Goal: Information Seeking & Learning: Find specific page/section

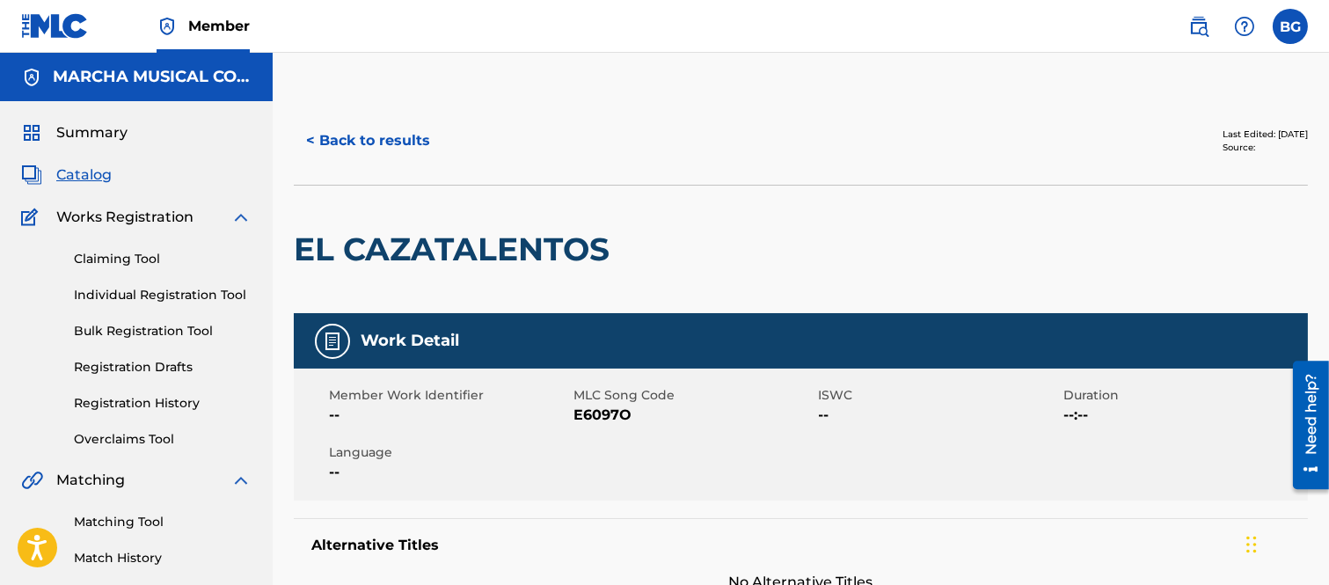
click at [688, 109] on div "< Back to results Last Edited: [DATE] Source:" at bounding box center [801, 141] width 1014 height 88
click at [312, 141] on button "< Back to results" at bounding box center [368, 141] width 149 height 44
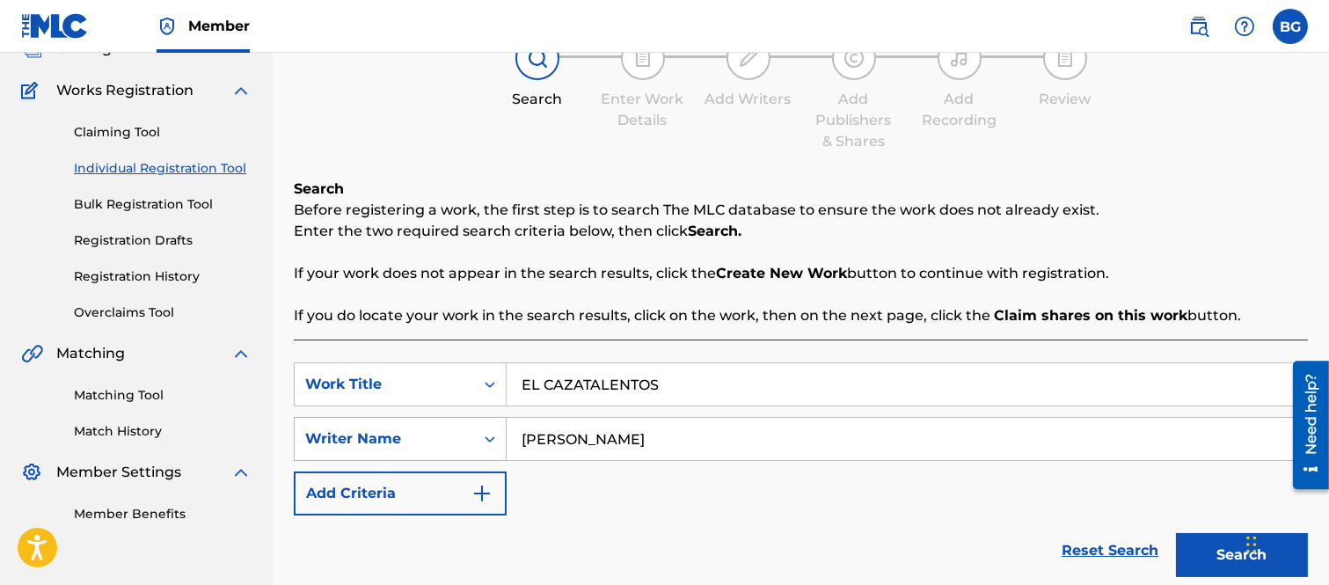
scroll to position [293, 0]
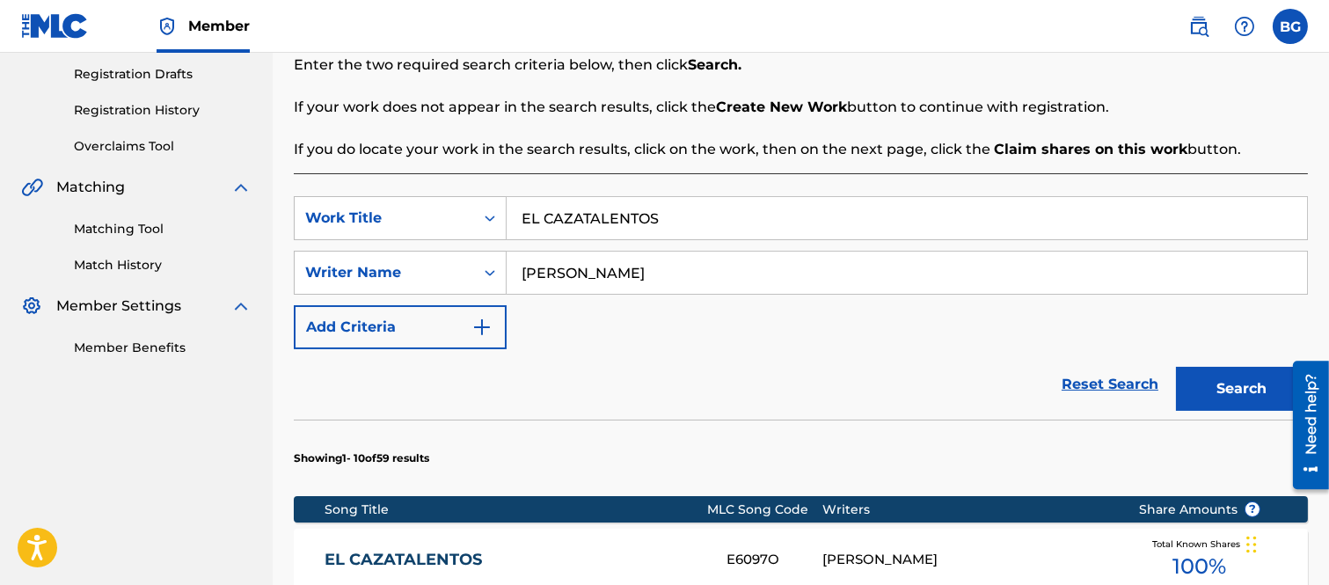
click at [686, 208] on input "EL CAZATALENTOS" at bounding box center [906, 218] width 800 height 42
type input "E"
type input "s"
type input "SOY SU AMANTE Y QUE"
click at [1222, 378] on button "Search" at bounding box center [1242, 389] width 132 height 44
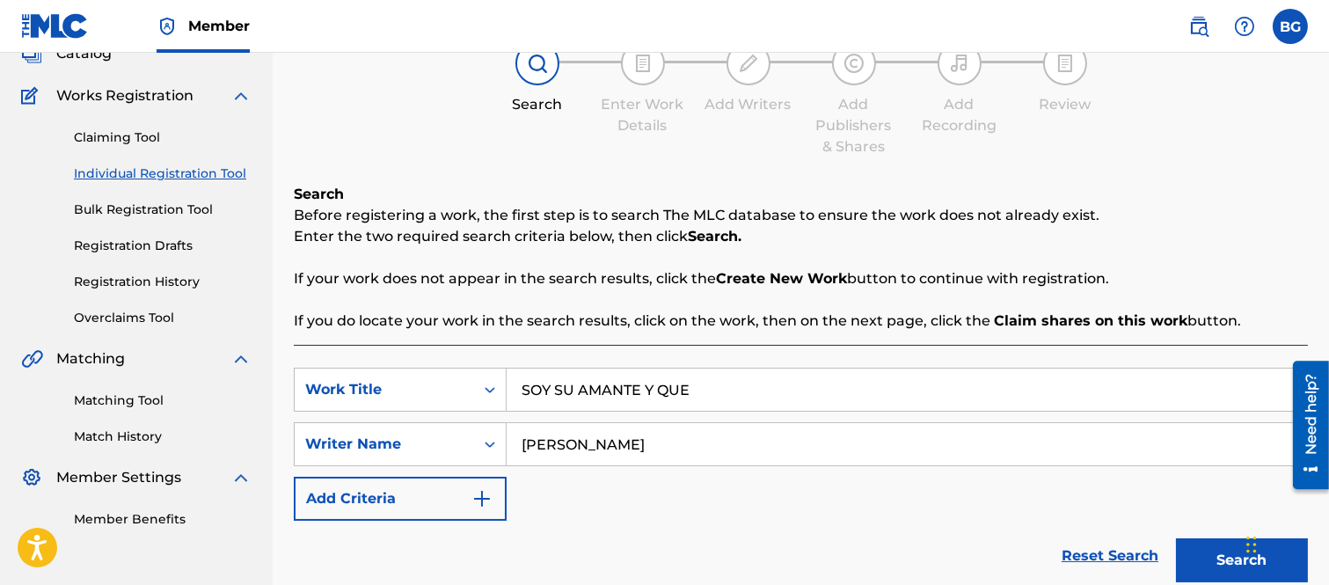
scroll to position [586, 0]
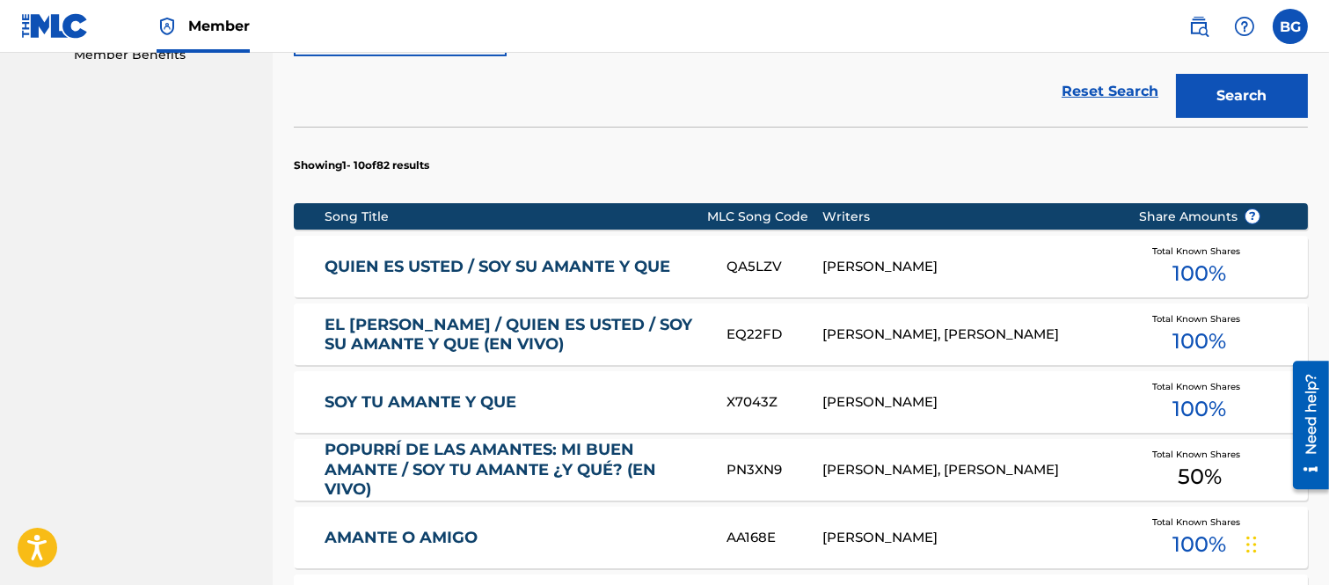
click at [484, 399] on link "SOY TU AMANTE Y QUE" at bounding box center [513, 402] width 378 height 20
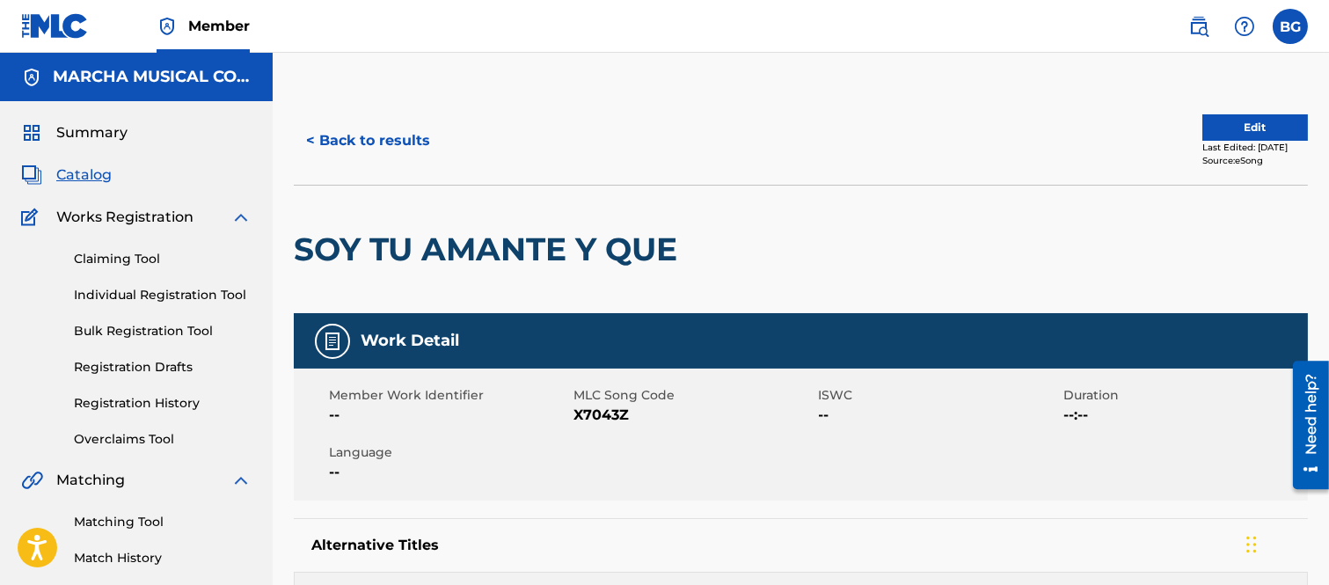
click at [312, 138] on button "< Back to results" at bounding box center [368, 141] width 149 height 44
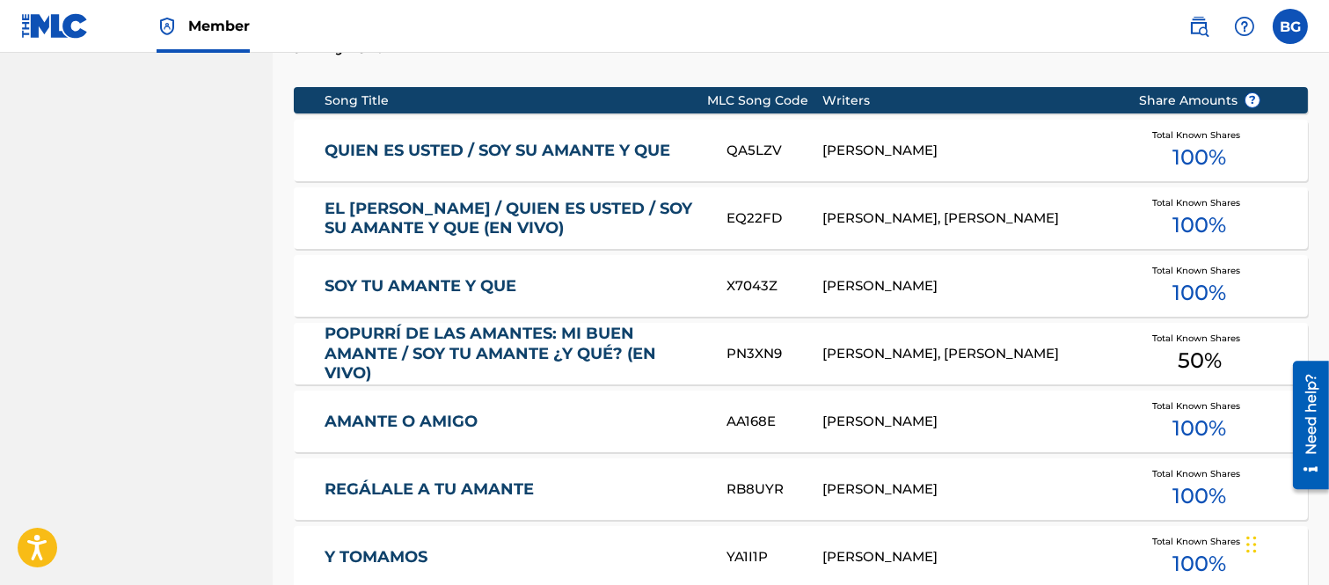
scroll to position [607, 0]
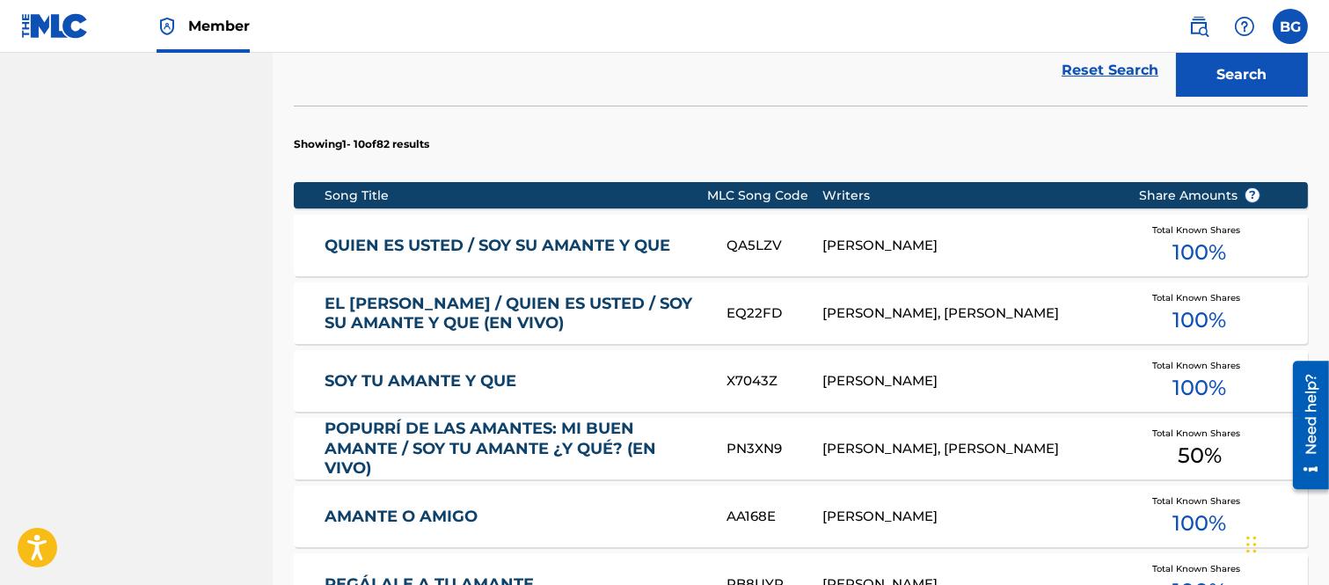
click at [510, 243] on link "QUIEN ES USTED / SOY SU AMANTE Y QUE" at bounding box center [513, 246] width 378 height 20
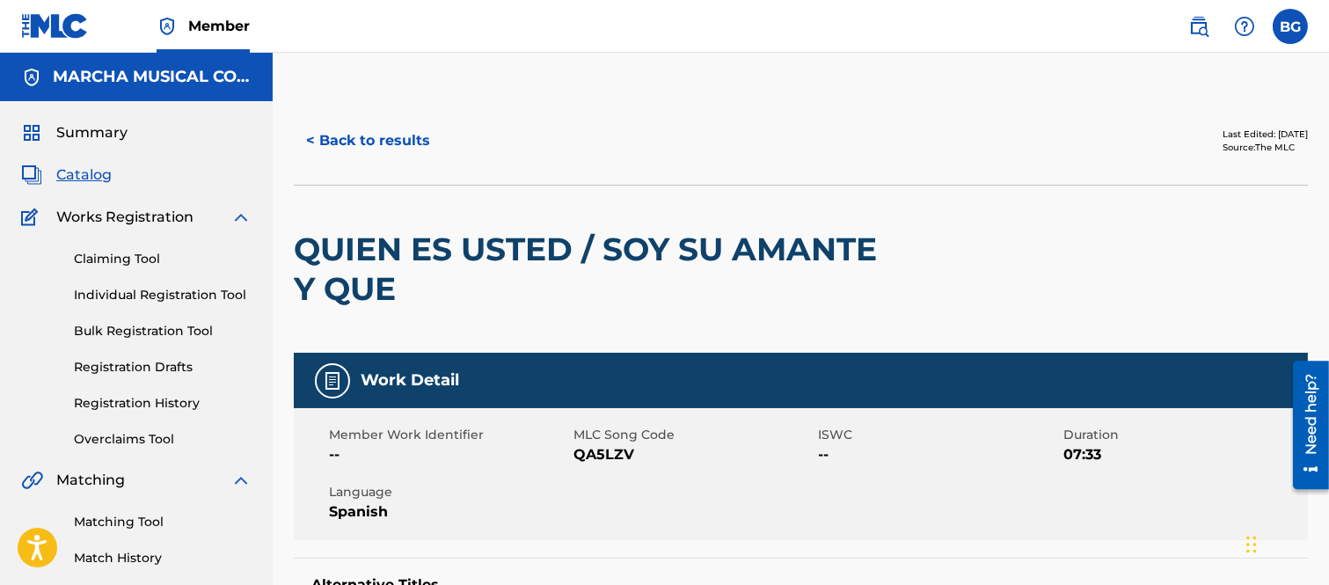
click at [310, 138] on button "< Back to results" at bounding box center [368, 141] width 149 height 44
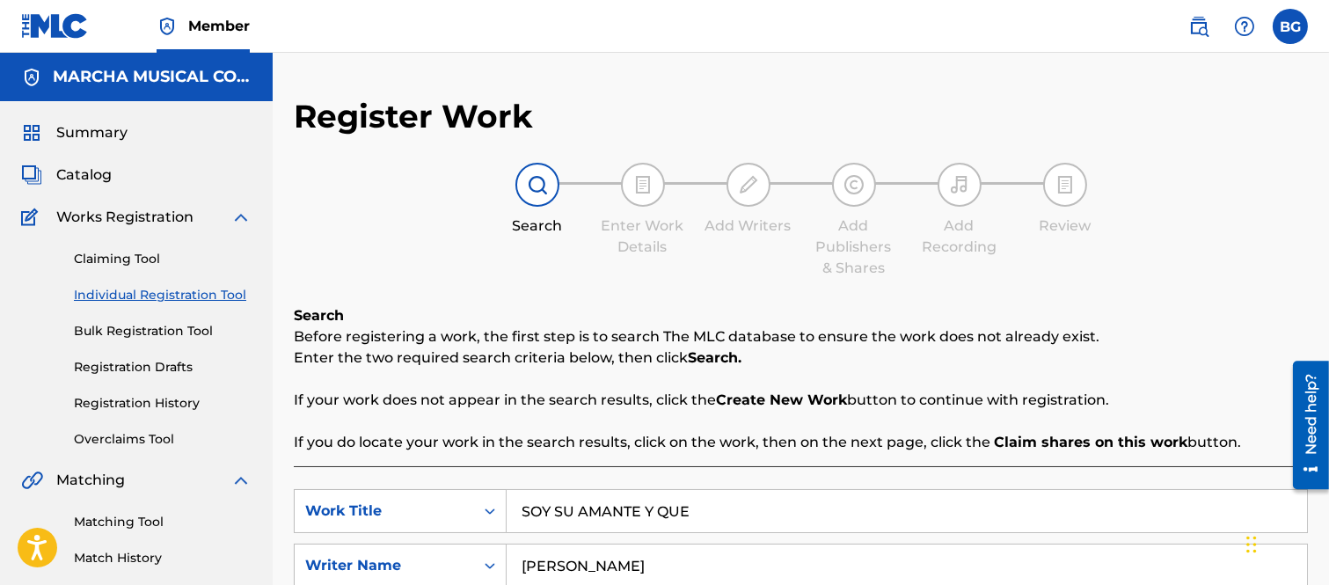
click at [69, 173] on span "Catalog" at bounding box center [83, 174] width 55 height 21
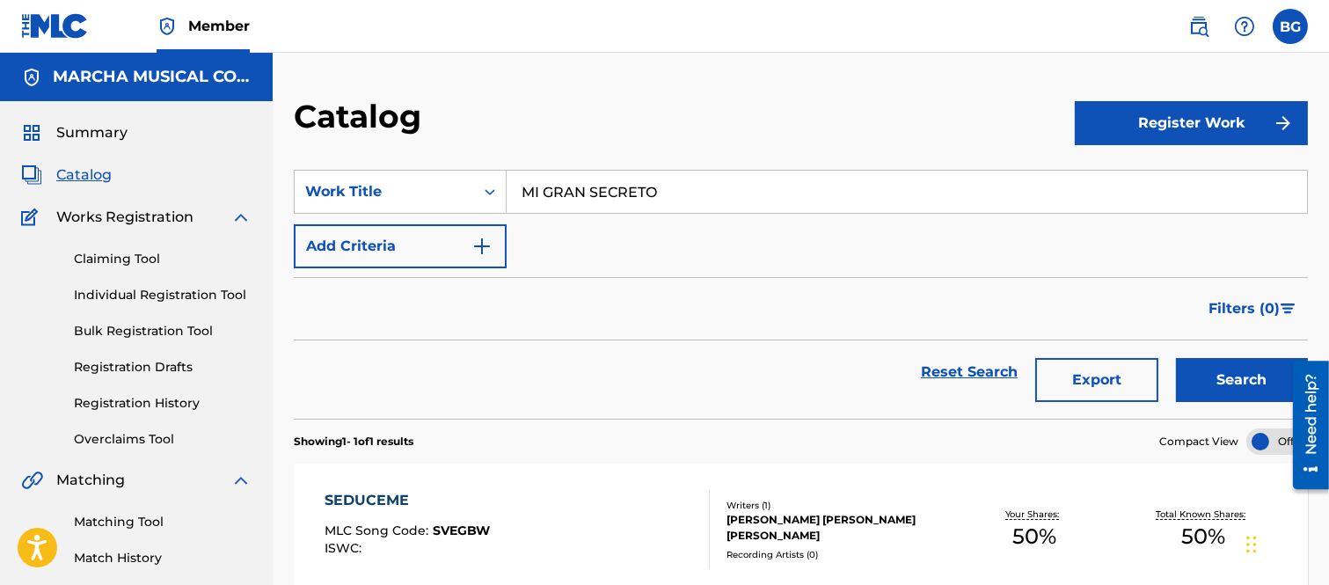
click at [673, 188] on input "MI GRAN SECRETO" at bounding box center [906, 192] width 800 height 42
type input "M"
click at [593, 229] on strong "amante" at bounding box center [598, 230] width 57 height 17
type input "soy tu amante y que"
click at [1220, 378] on button "Search" at bounding box center [1242, 380] width 132 height 44
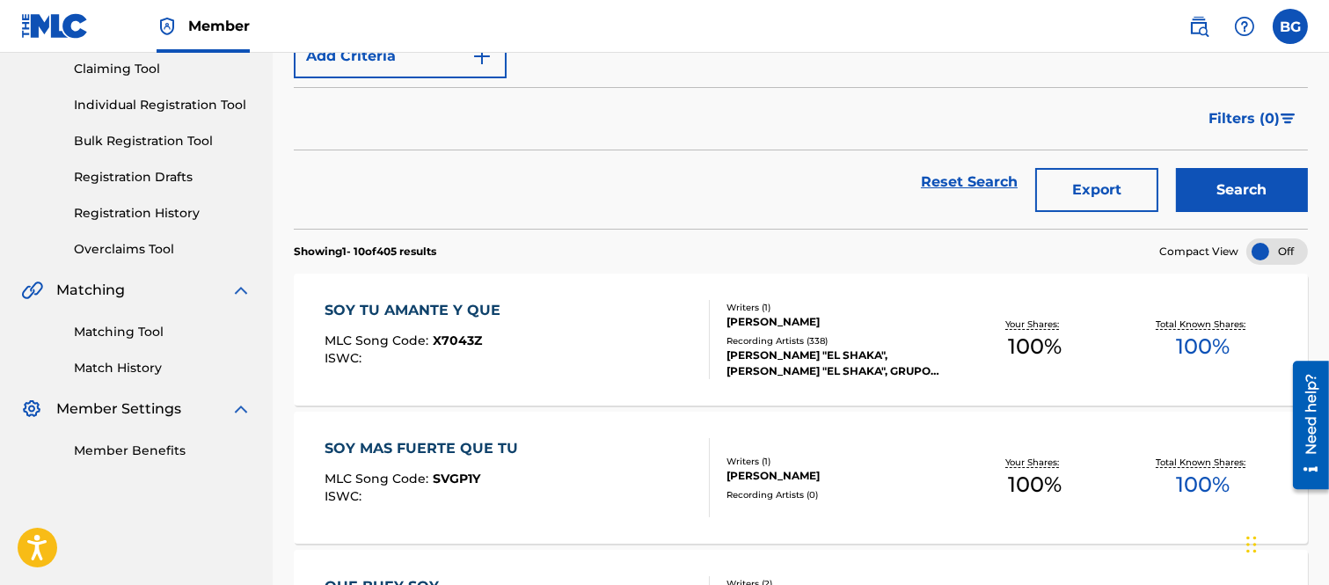
scroll to position [195, 0]
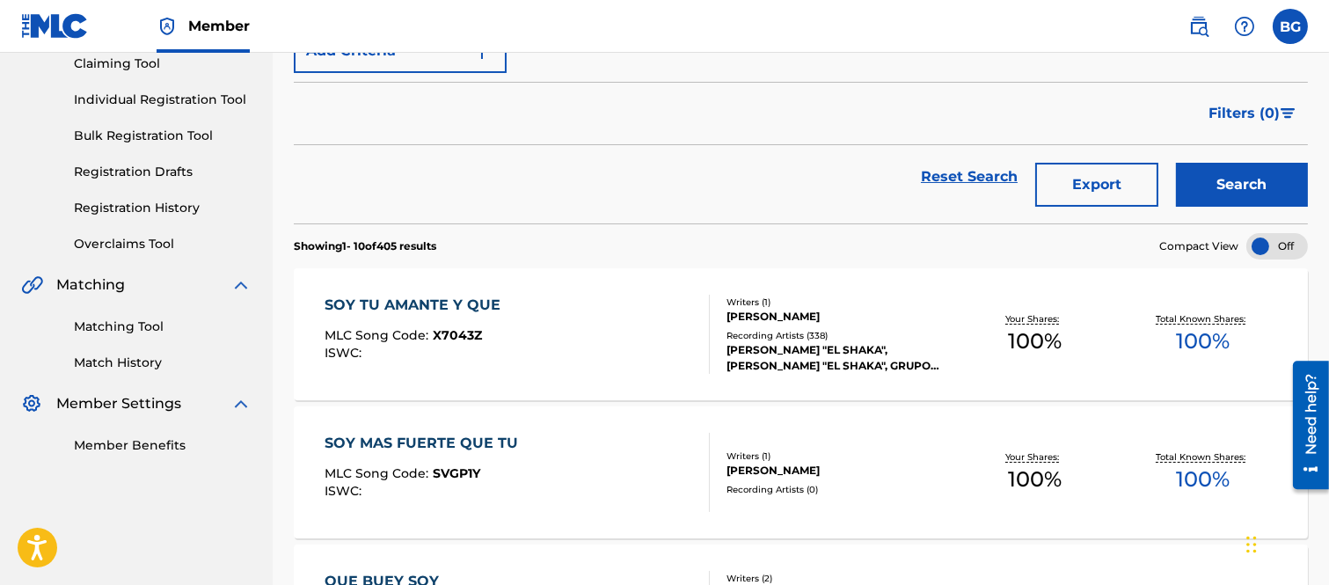
click at [429, 305] on div "SOY TU AMANTE Y QUE" at bounding box center [416, 305] width 185 height 21
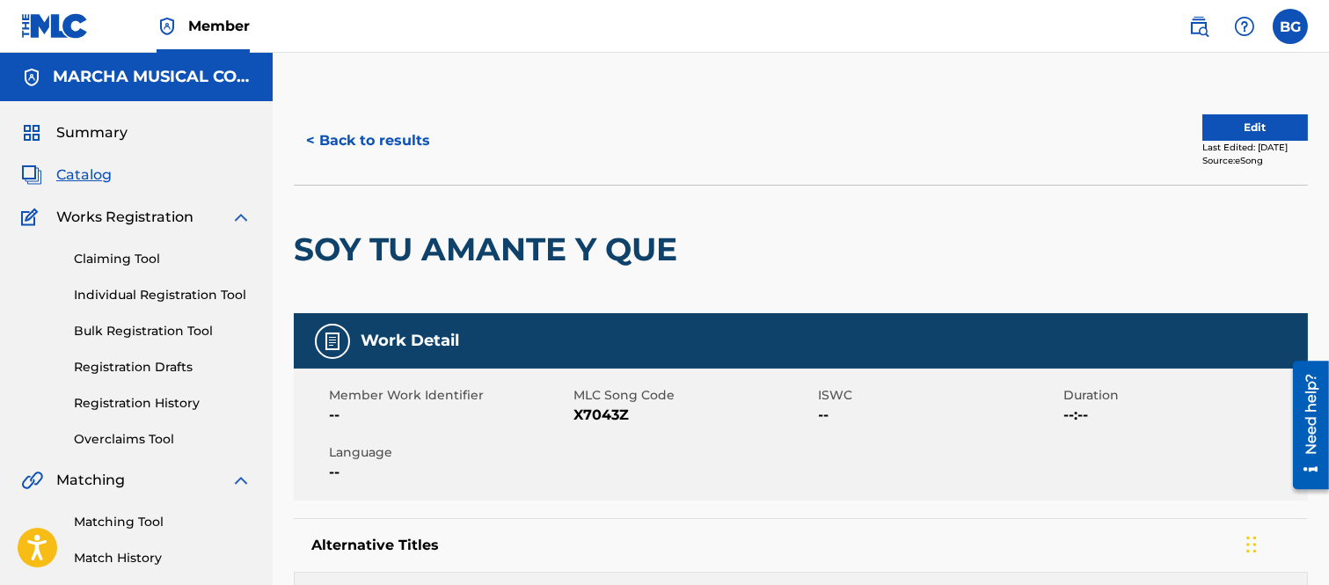
click at [315, 139] on button "< Back to results" at bounding box center [368, 141] width 149 height 44
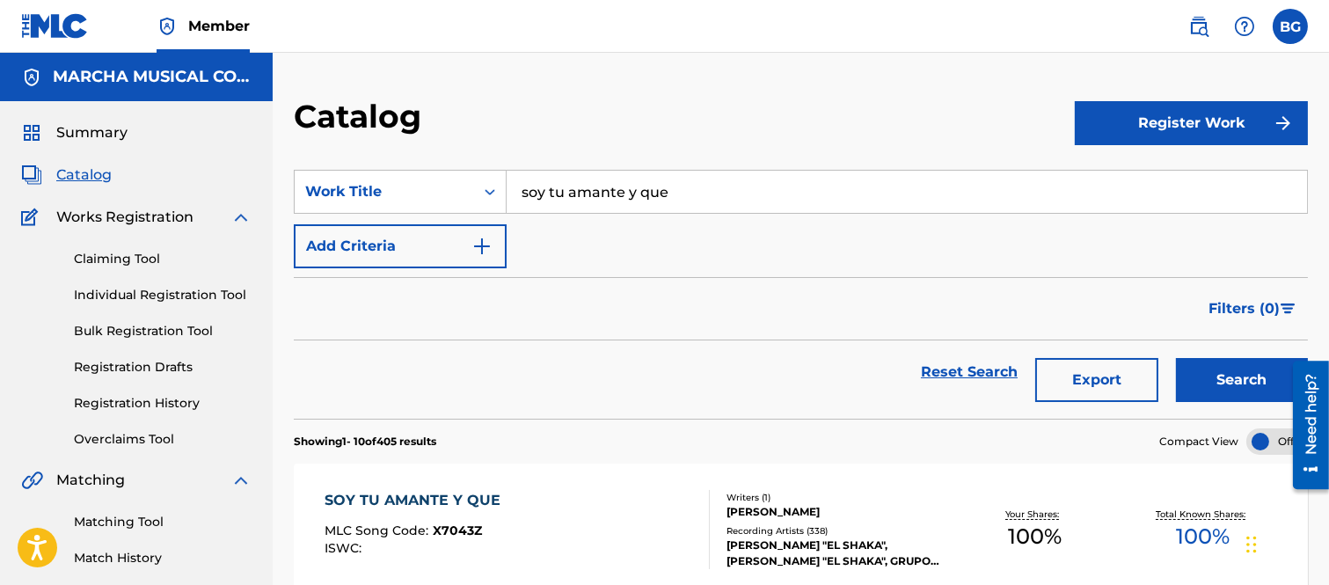
click at [690, 186] on input "soy tu amante y que" at bounding box center [906, 192] width 800 height 42
type input "s"
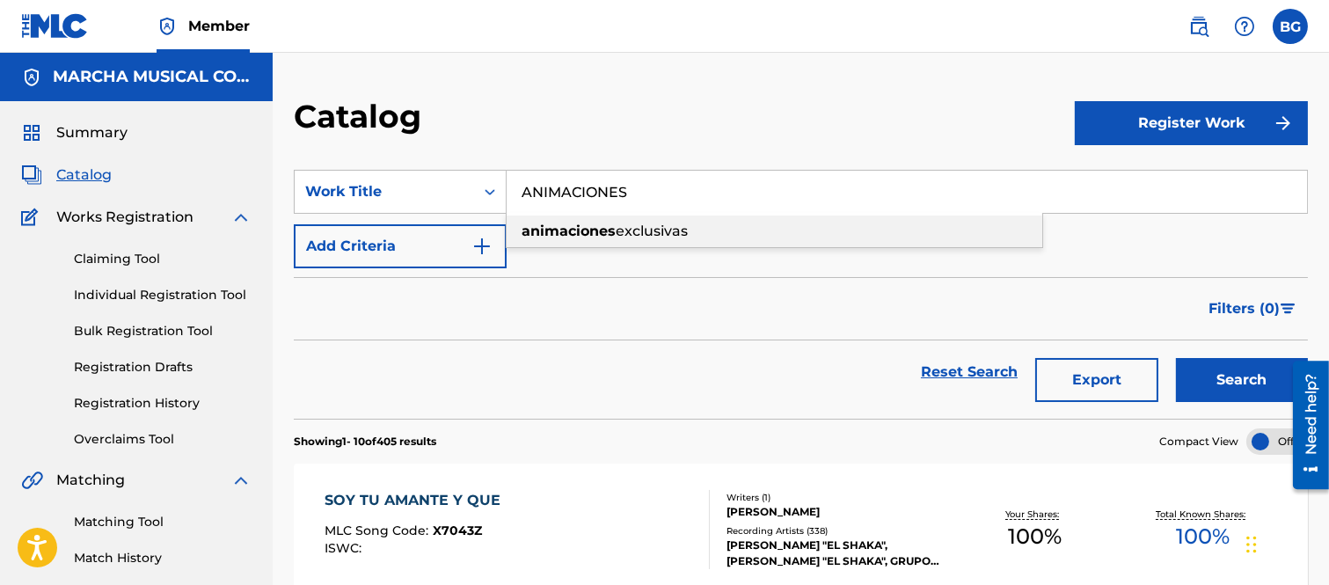
click at [671, 231] on span "exclusivas" at bounding box center [651, 230] width 72 height 17
type input "animaciones exclusivas"
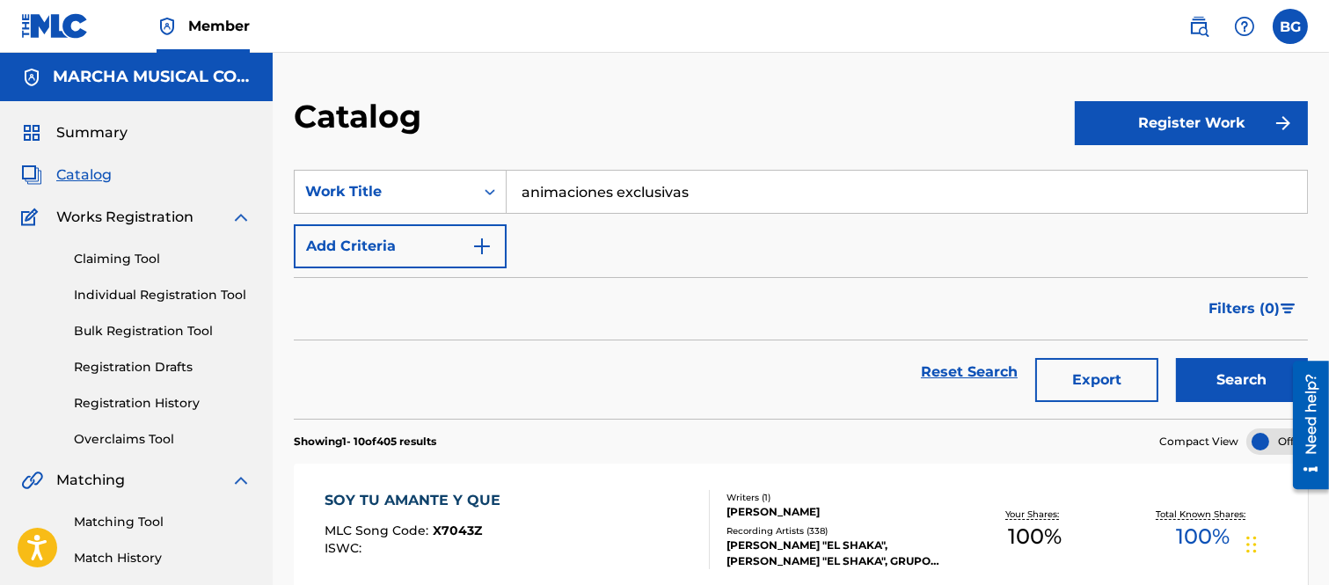
click at [1197, 375] on button "Search" at bounding box center [1242, 380] width 132 height 44
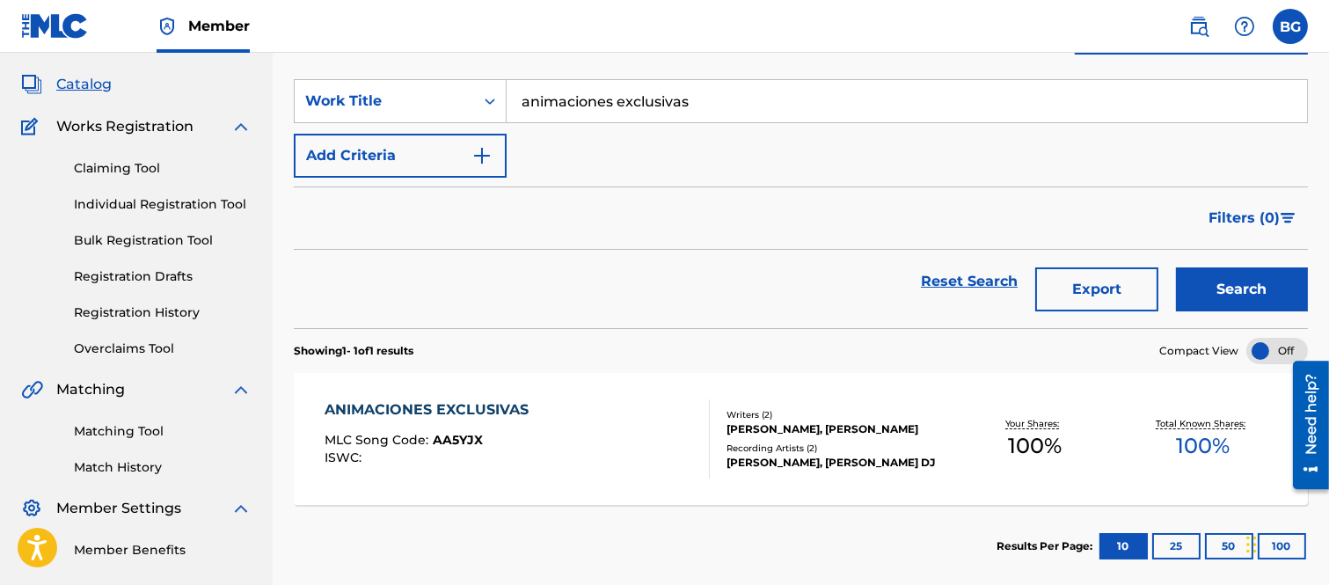
scroll to position [178, 0]
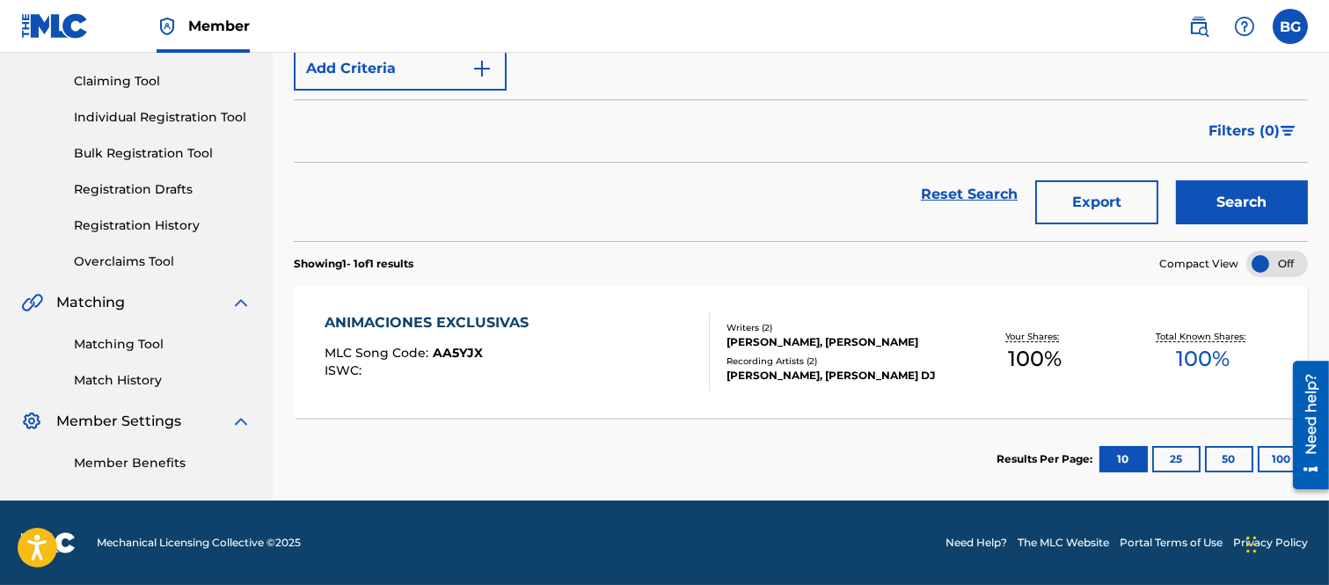
click at [409, 323] on div "ANIMACIONES EXCLUSIVAS" at bounding box center [430, 322] width 213 height 21
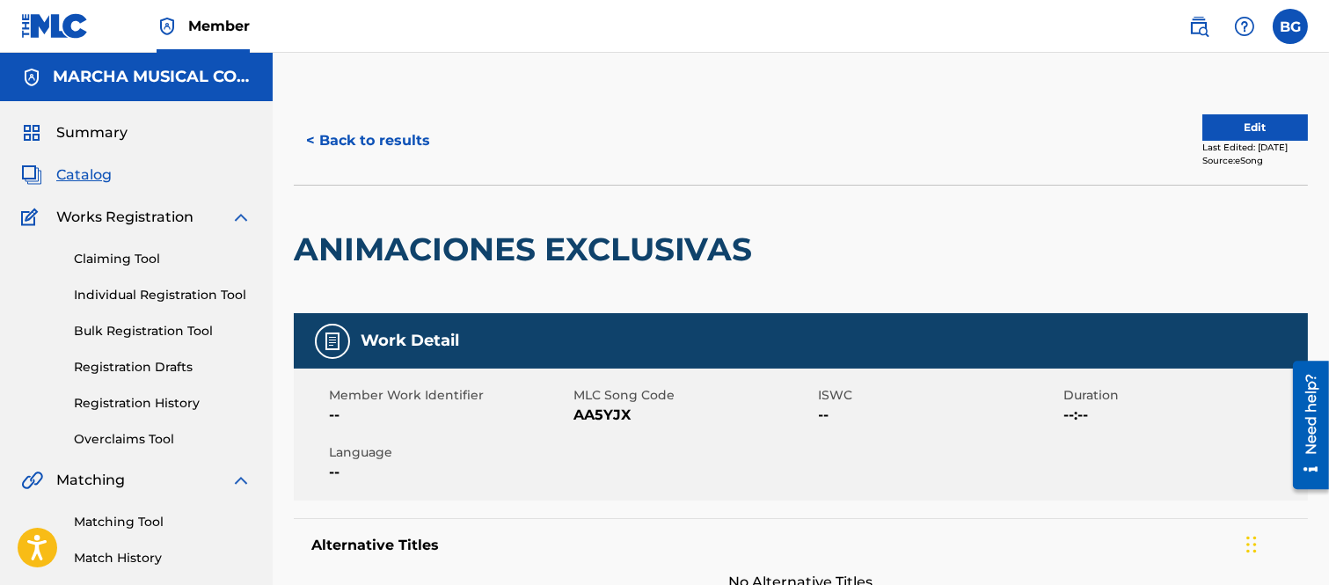
click at [313, 133] on button "< Back to results" at bounding box center [368, 141] width 149 height 44
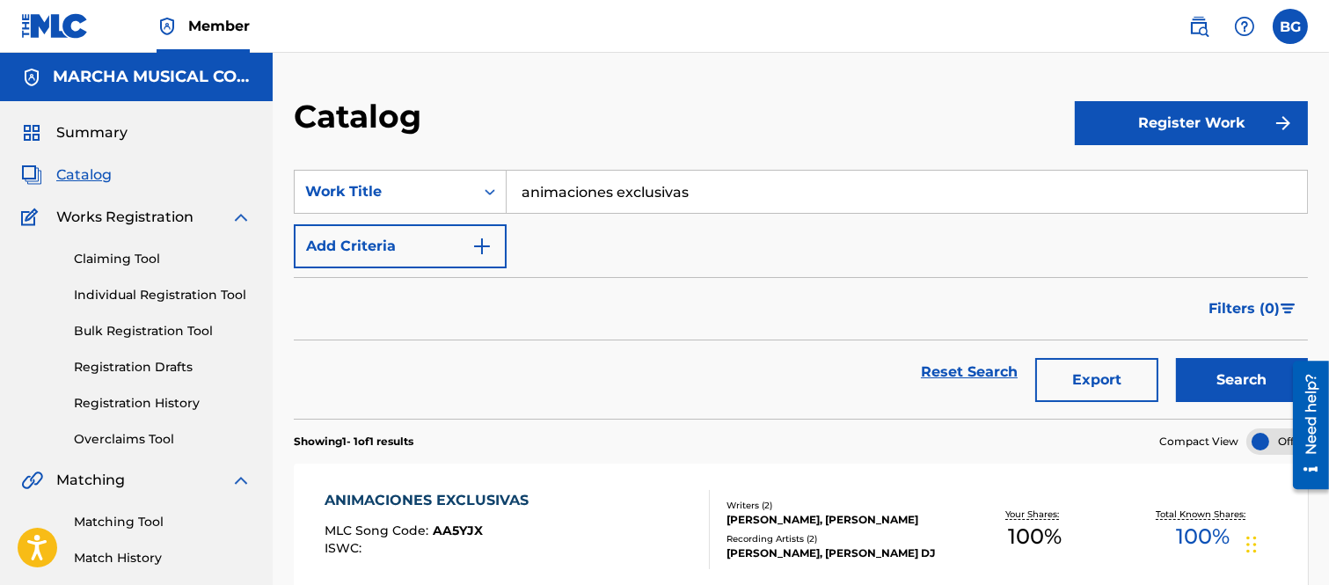
click at [722, 193] on input "animaciones exclusivas" at bounding box center [906, 192] width 800 height 42
type input "a"
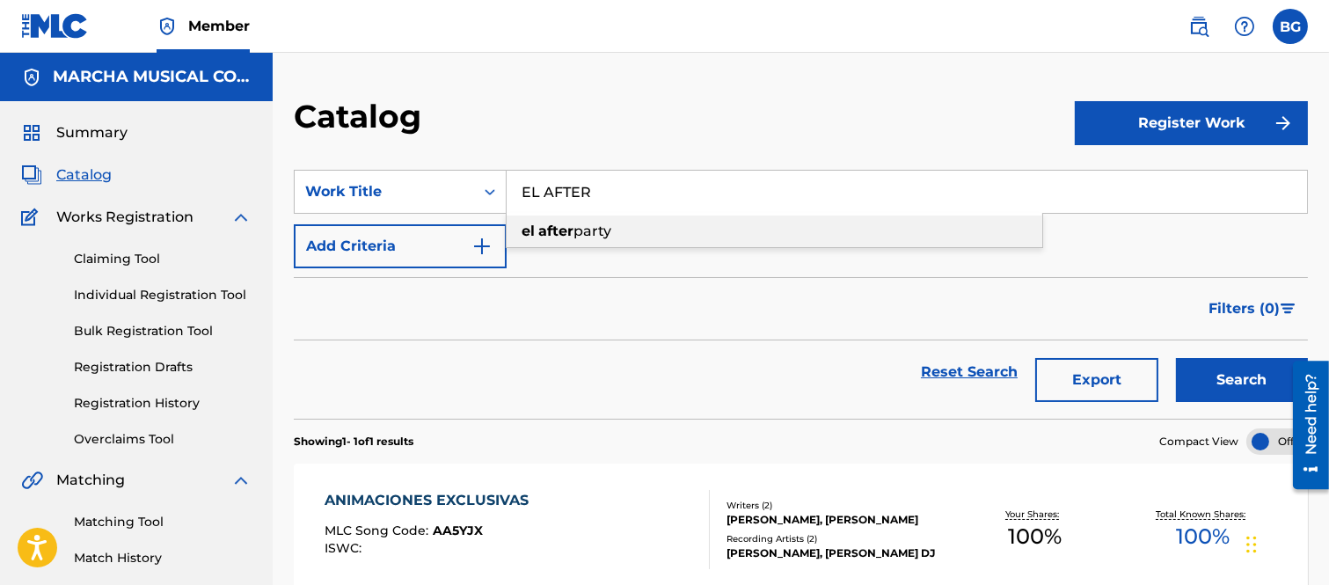
click at [601, 229] on span "party" at bounding box center [592, 230] width 38 height 17
type input "el after party"
click at [1207, 374] on button "Search" at bounding box center [1242, 380] width 132 height 44
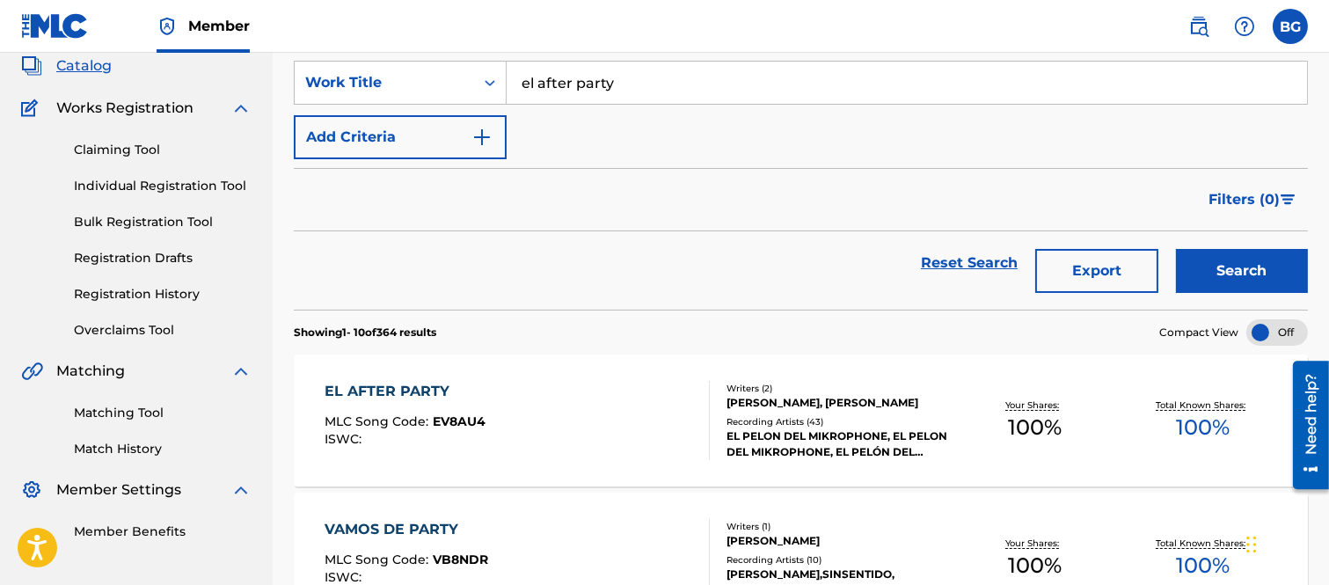
scroll to position [293, 0]
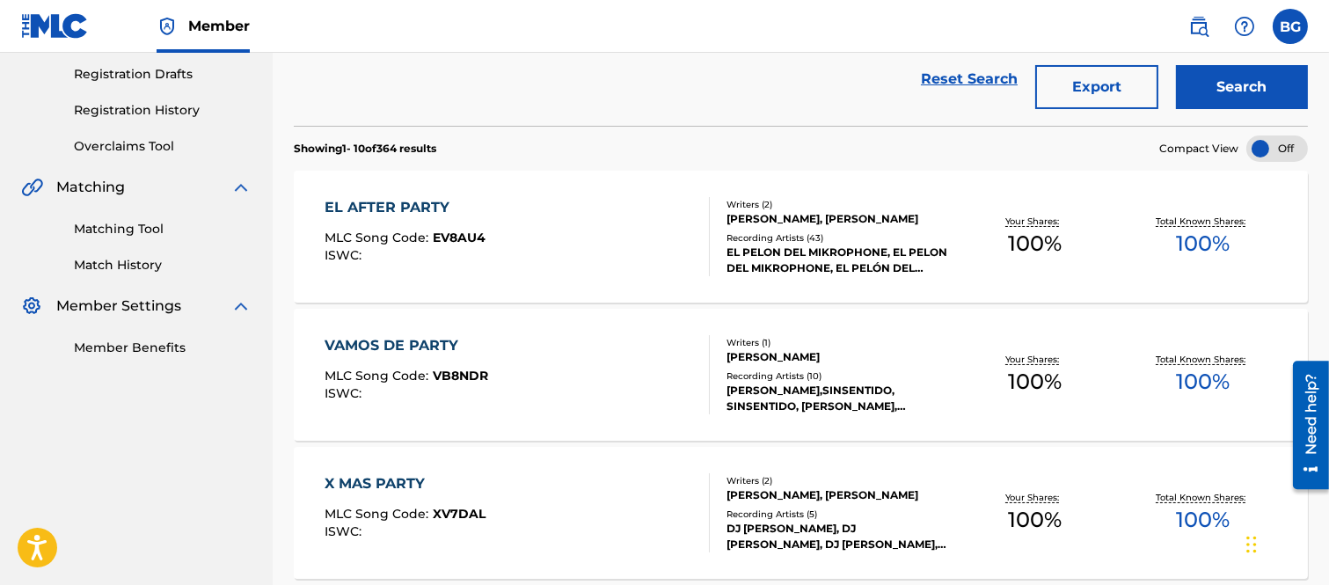
click at [387, 207] on div "EL AFTER PARTY" at bounding box center [404, 207] width 161 height 21
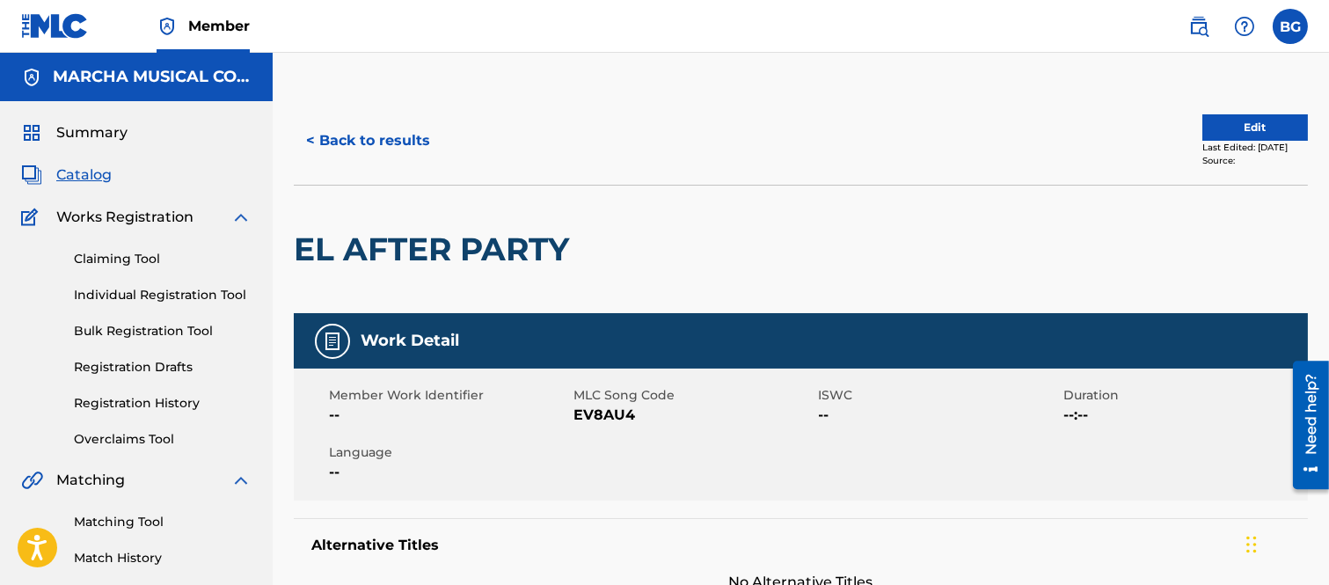
click at [314, 137] on button "< Back to results" at bounding box center [368, 141] width 149 height 44
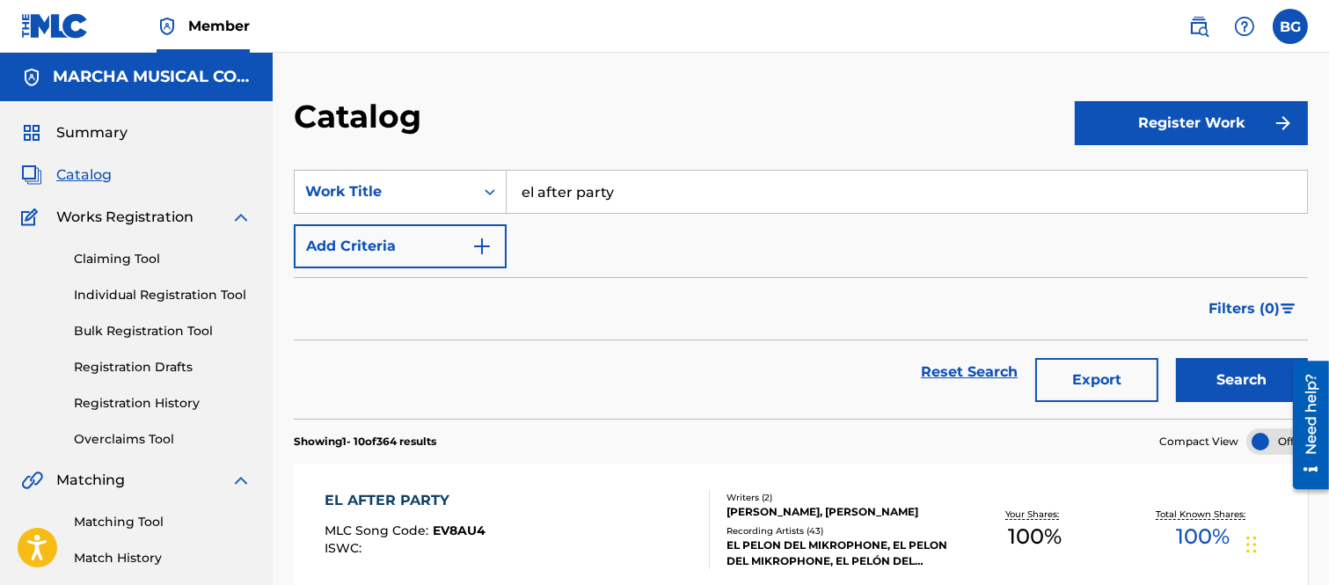
click at [627, 188] on input "el after party" at bounding box center [906, 192] width 800 height 42
type input "e"
click at [568, 225] on strong "zumba" at bounding box center [546, 230] width 51 height 17
type input "zumba tribal"
drag, startPoint x: 1227, startPoint y: 370, endPoint x: 1212, endPoint y: 356, distance: 20.5
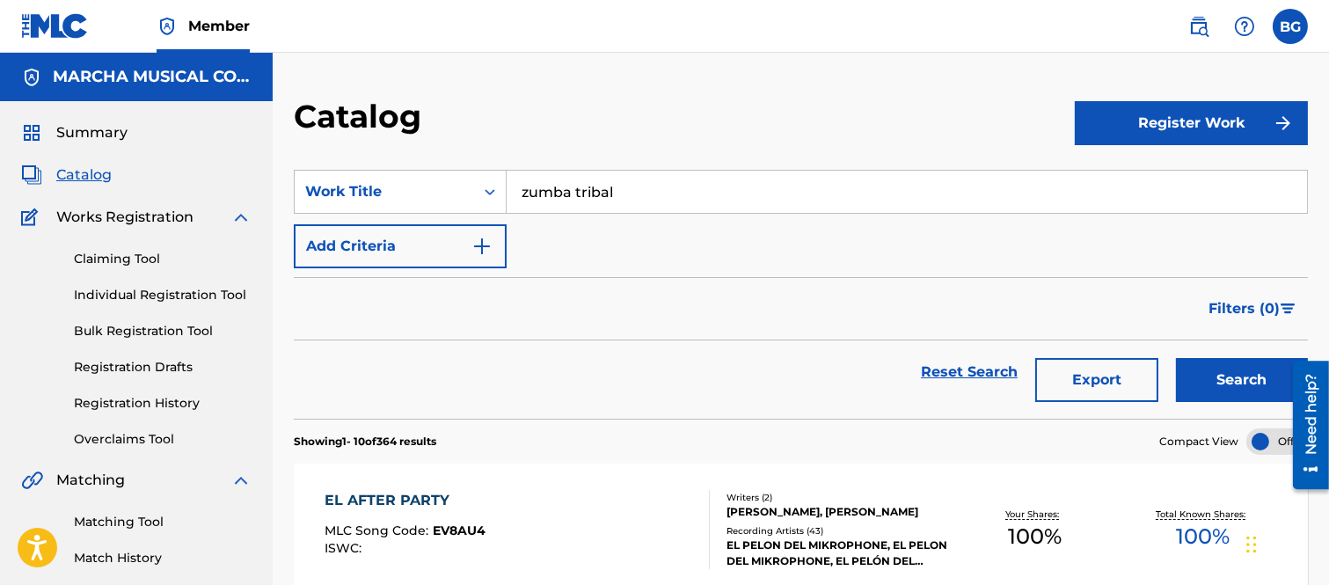
click at [1224, 368] on button "Search" at bounding box center [1242, 380] width 132 height 44
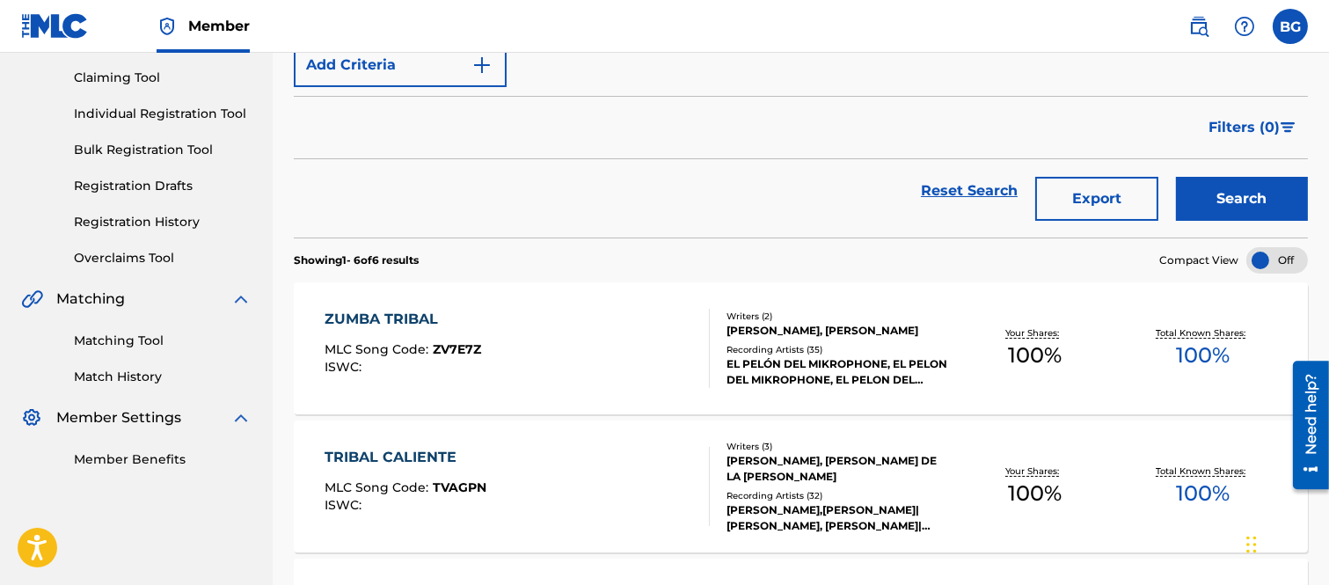
scroll to position [195, 0]
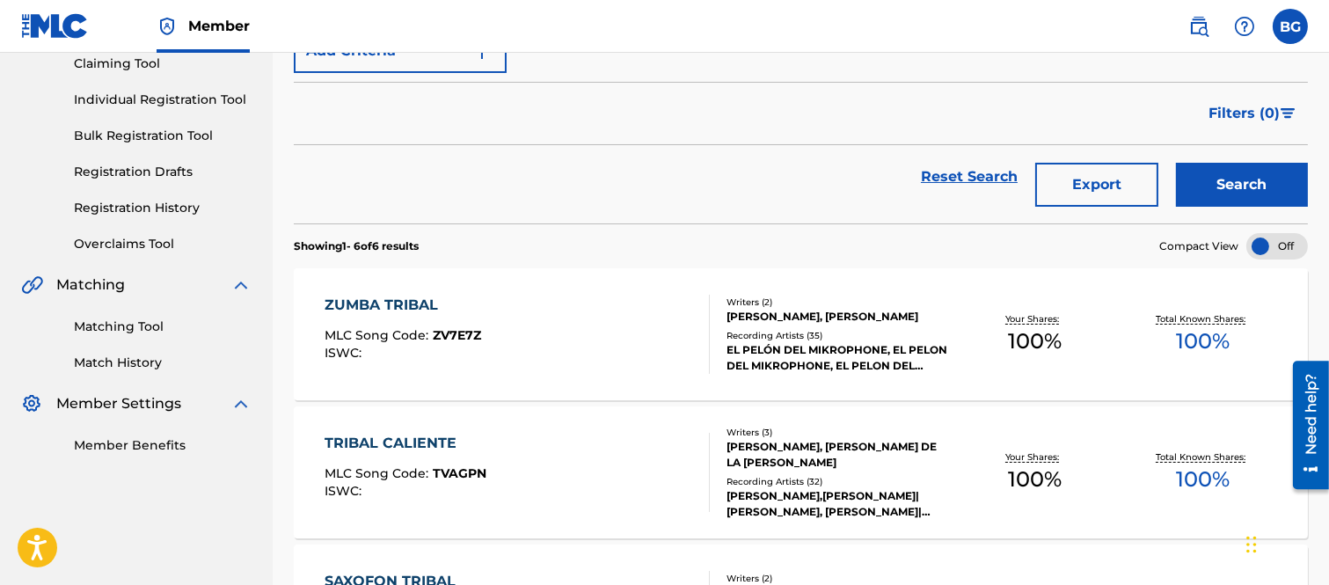
click at [400, 302] on div "ZUMBA TRIBAL" at bounding box center [402, 305] width 157 height 21
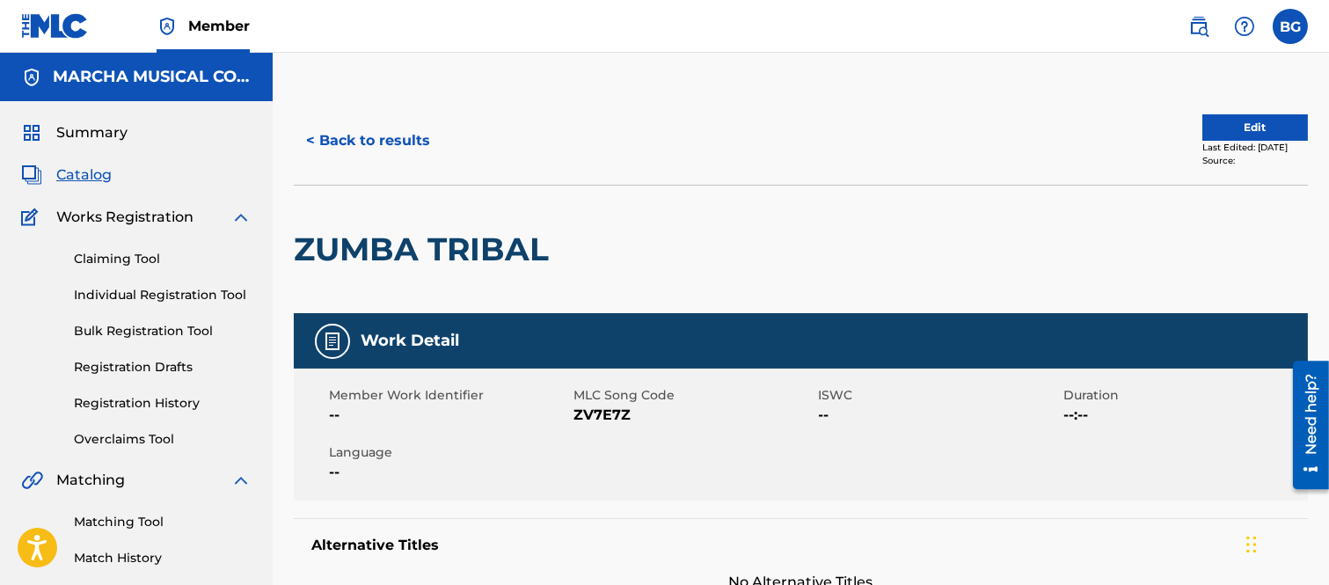
click at [309, 142] on button "< Back to results" at bounding box center [368, 141] width 149 height 44
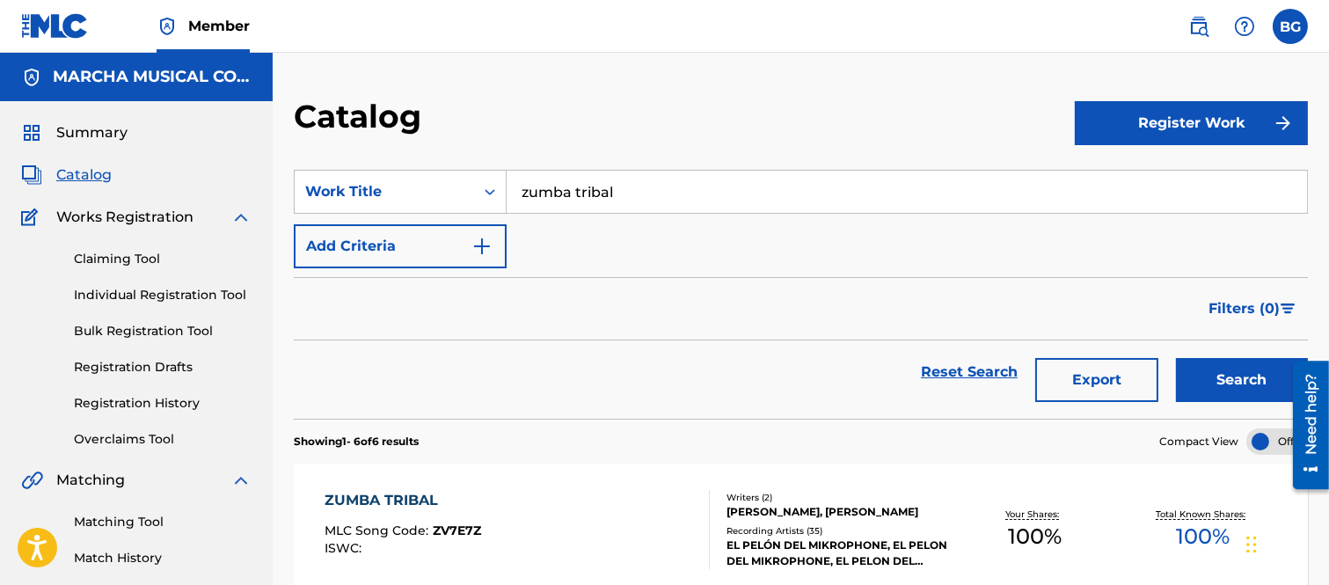
click at [645, 186] on input "zumba tribal" at bounding box center [906, 192] width 800 height 42
type input "z"
click at [603, 231] on span "ngado" at bounding box center [615, 230] width 47 height 17
type input "el arremangado"
click at [1225, 373] on button "Search" at bounding box center [1242, 380] width 132 height 44
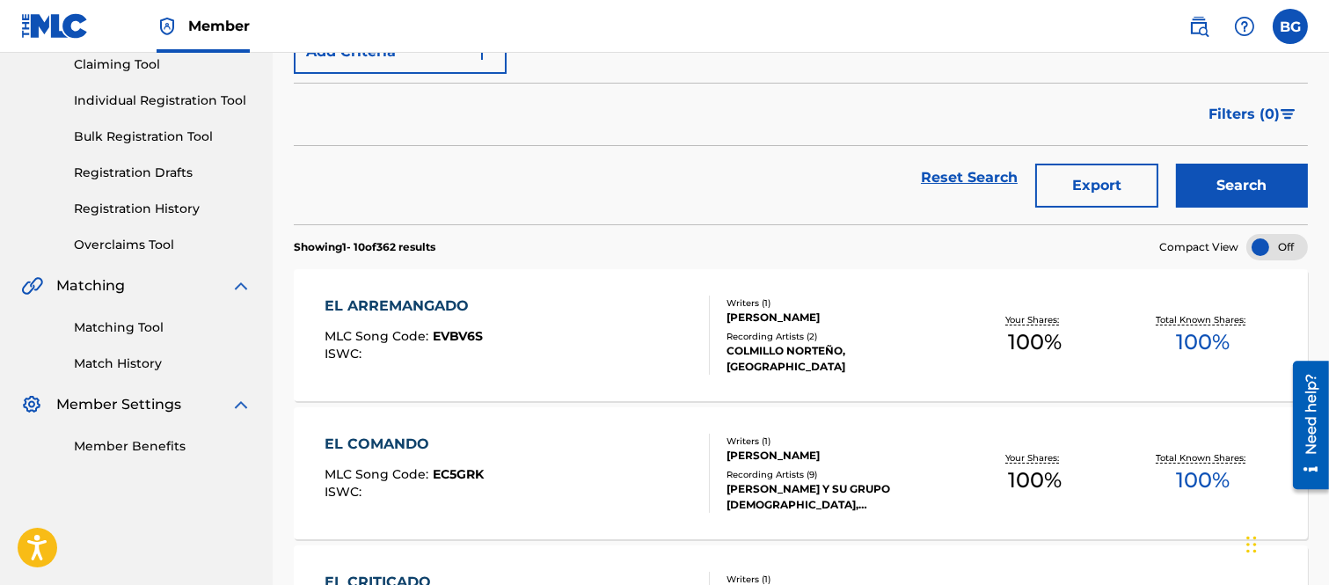
scroll to position [195, 0]
click at [409, 304] on div "EL ARREMANGADO" at bounding box center [403, 305] width 158 height 21
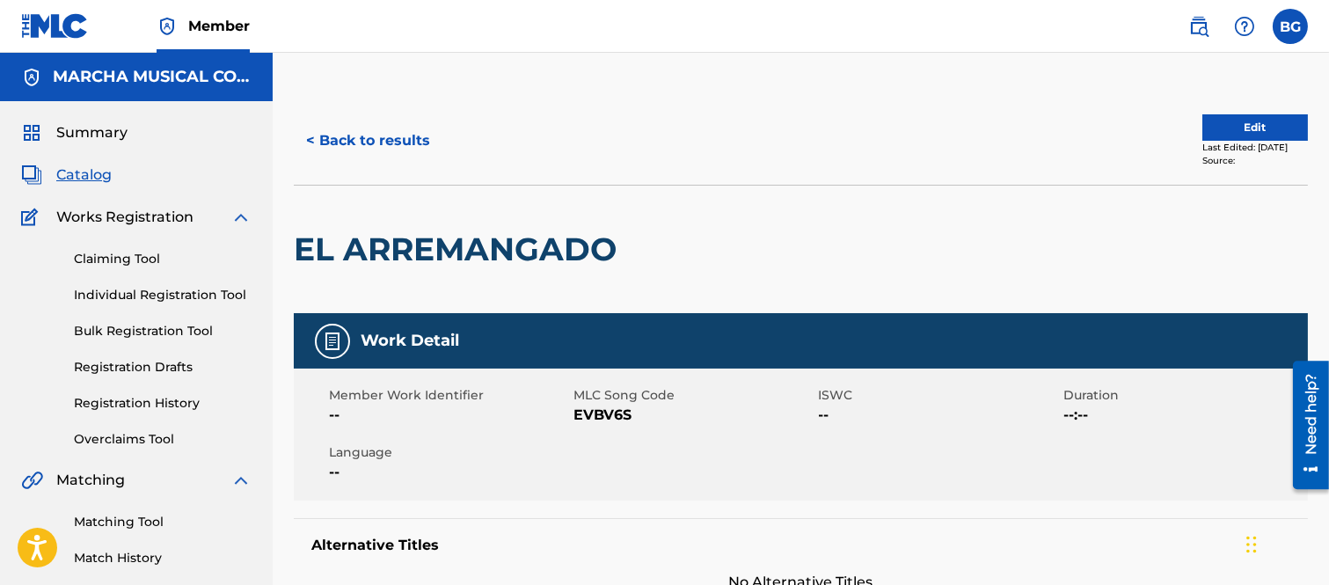
click at [311, 135] on button "< Back to results" at bounding box center [368, 141] width 149 height 44
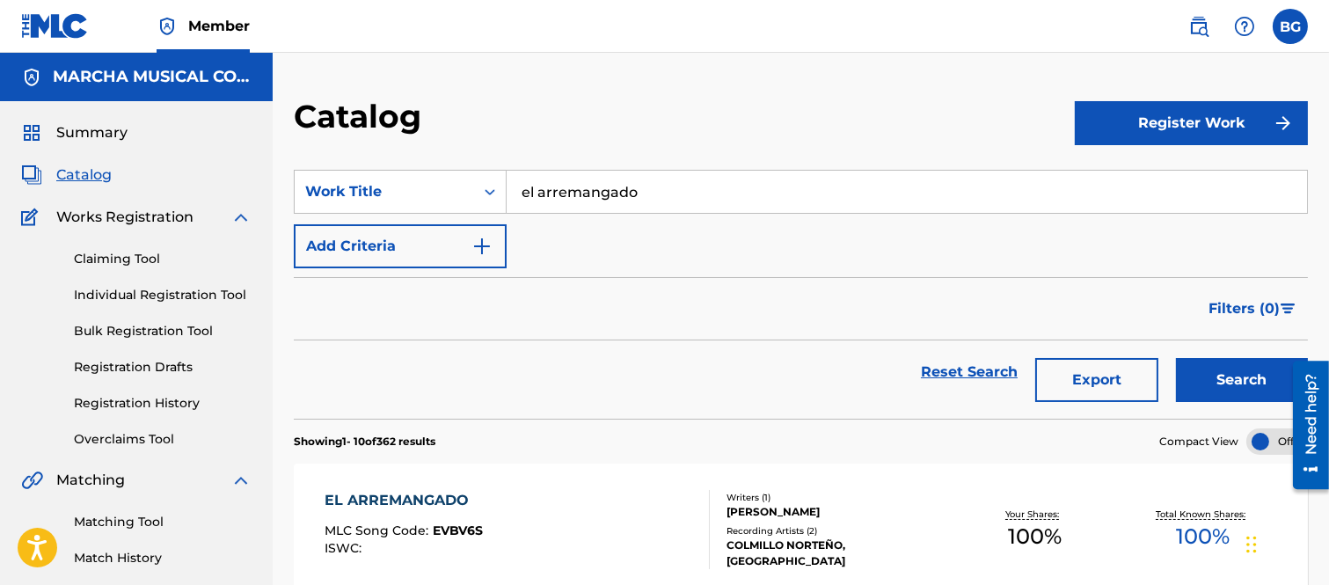
drag, startPoint x: 656, startPoint y: 190, endPoint x: 664, endPoint y: 178, distance: 13.9
click at [656, 189] on input "el arremangado" at bounding box center [906, 192] width 800 height 42
type input "e"
drag, startPoint x: 572, startPoint y: 230, endPoint x: 611, endPoint y: 227, distance: 38.8
click at [573, 229] on strong "numero" at bounding box center [567, 230] width 58 height 17
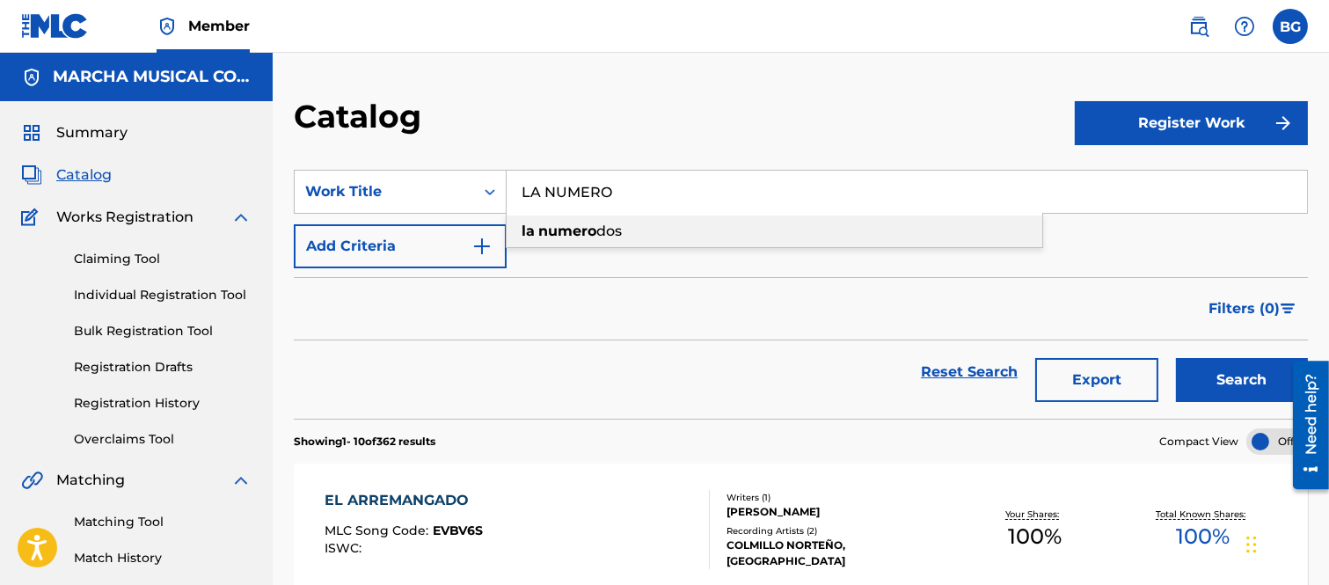
type input "la numero dos"
click at [1205, 375] on button "Search" at bounding box center [1242, 380] width 132 height 44
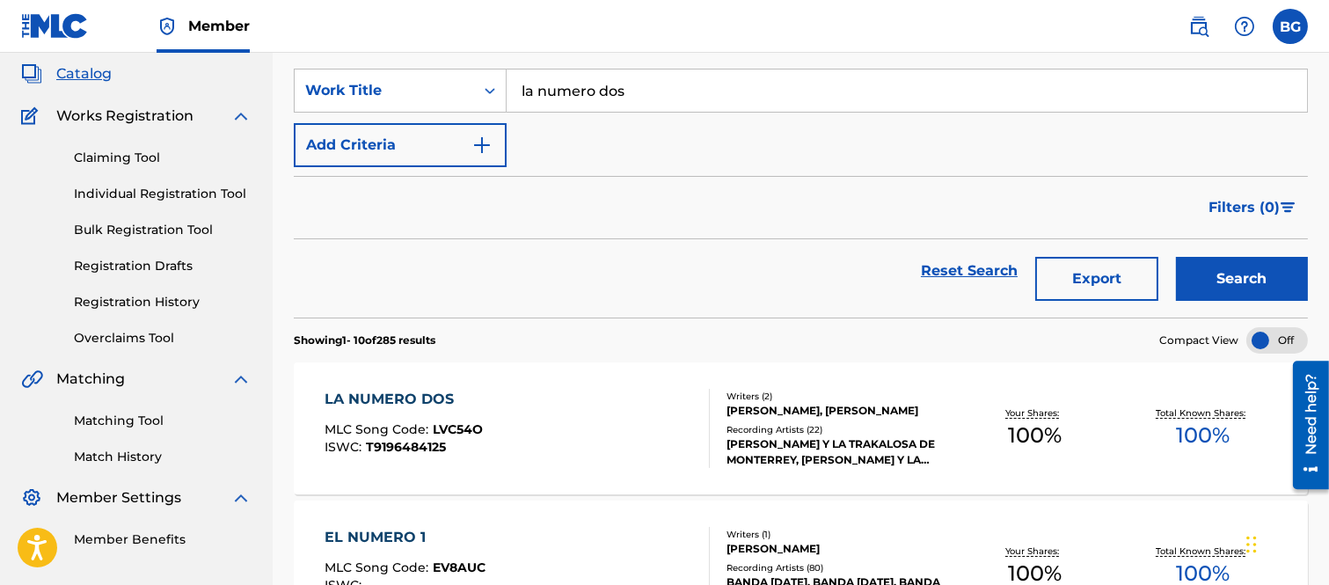
scroll to position [195, 0]
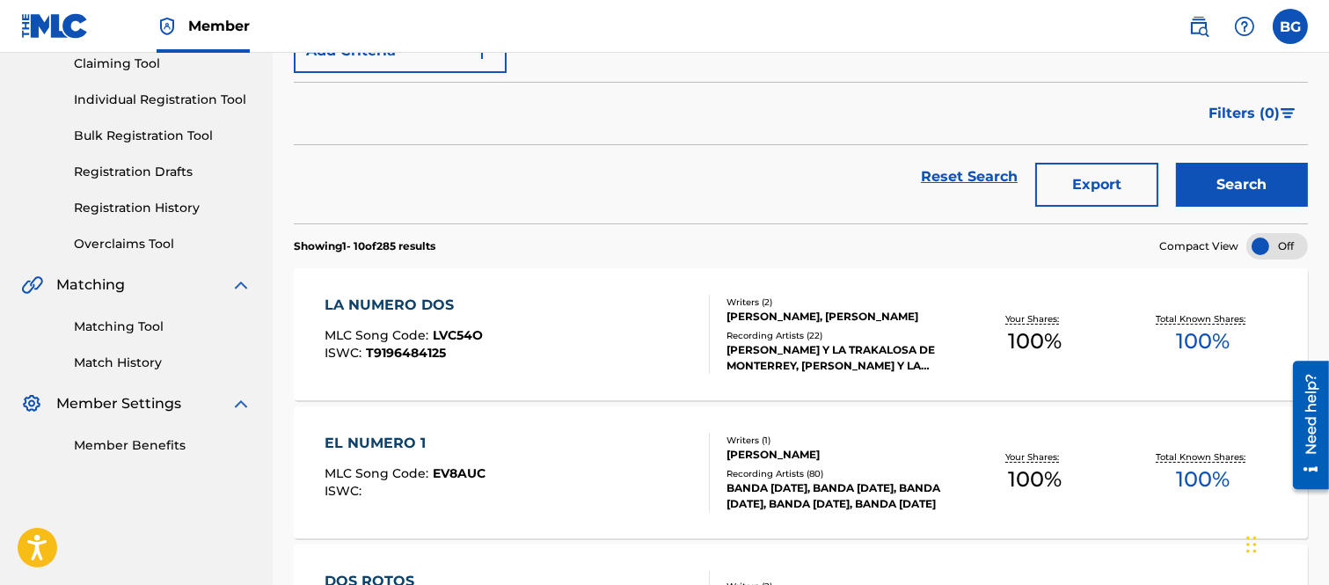
click at [383, 303] on div "LA NUMERO DOS" at bounding box center [403, 305] width 158 height 21
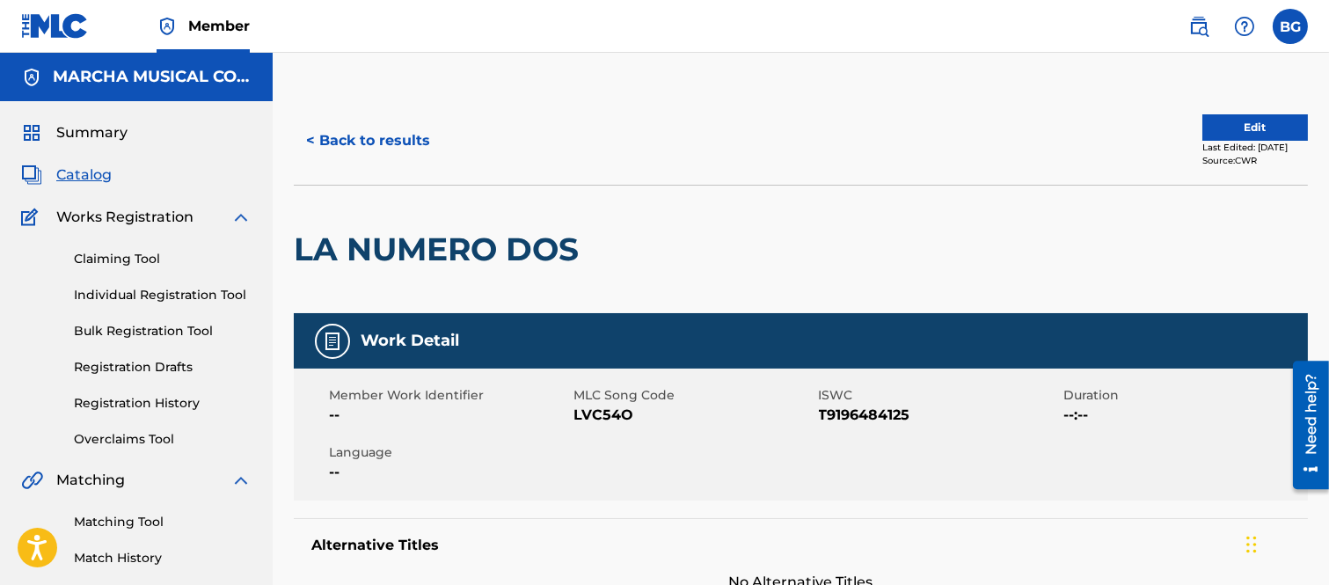
click at [308, 133] on button "< Back to results" at bounding box center [368, 141] width 149 height 44
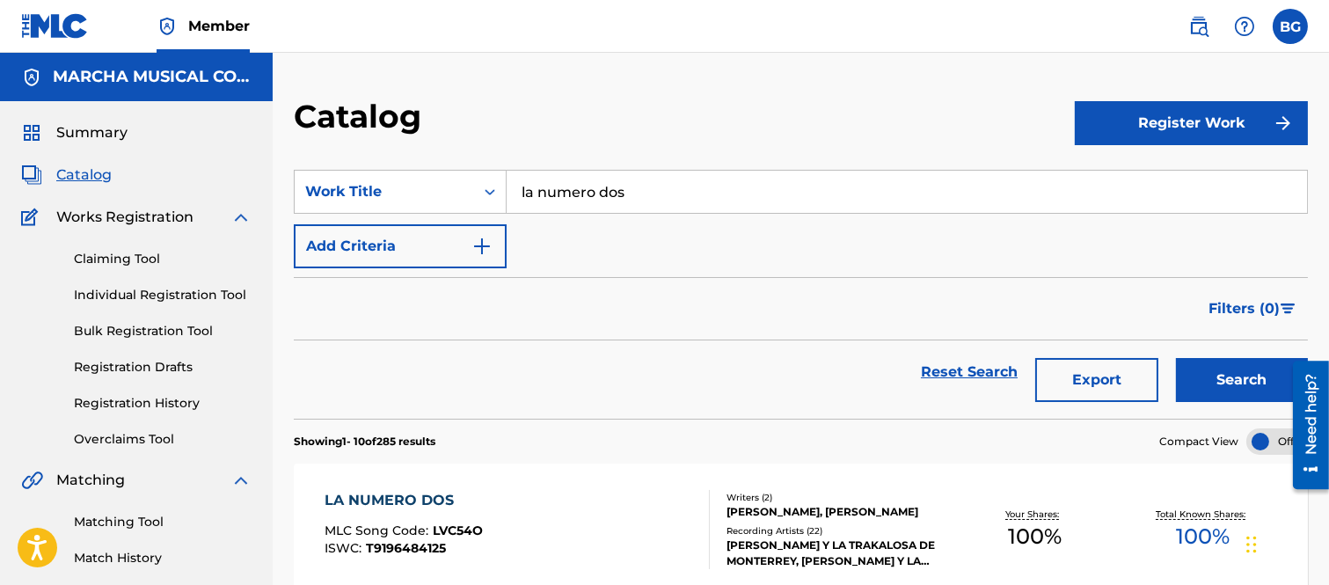
click at [663, 178] on input "la numero dos" at bounding box center [906, 192] width 800 height 42
type input "l"
click at [570, 232] on span "Search Form" at bounding box center [571, 230] width 4 height 17
type input "suerte charra"
click at [1217, 381] on button "Search" at bounding box center [1242, 380] width 132 height 44
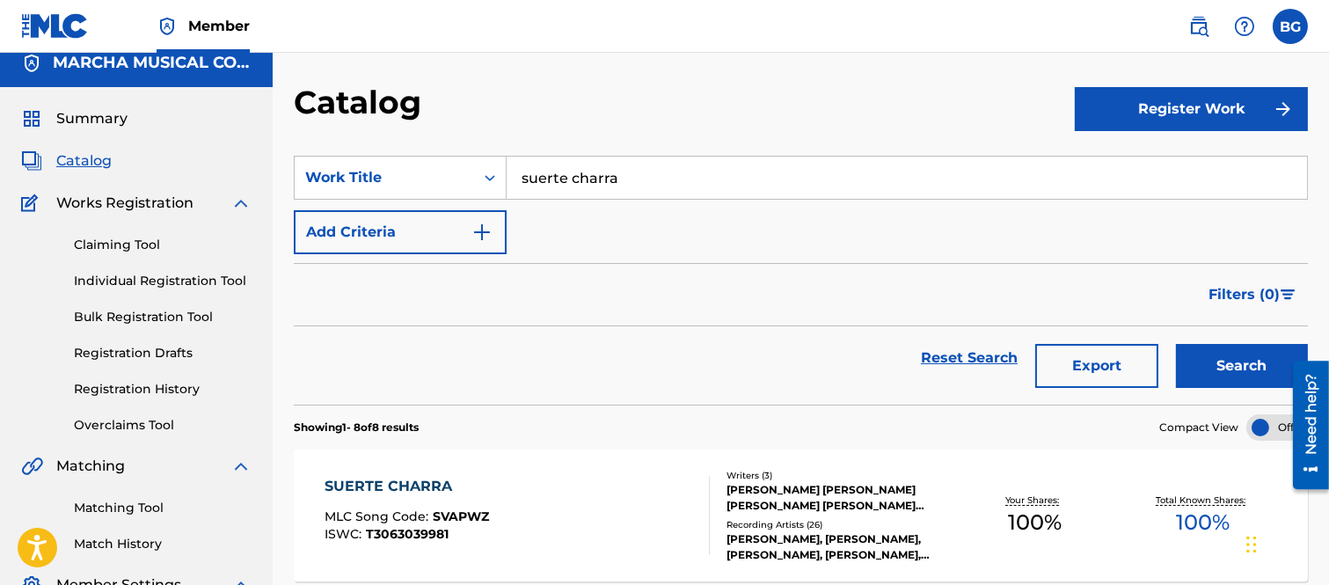
scroll to position [195, 0]
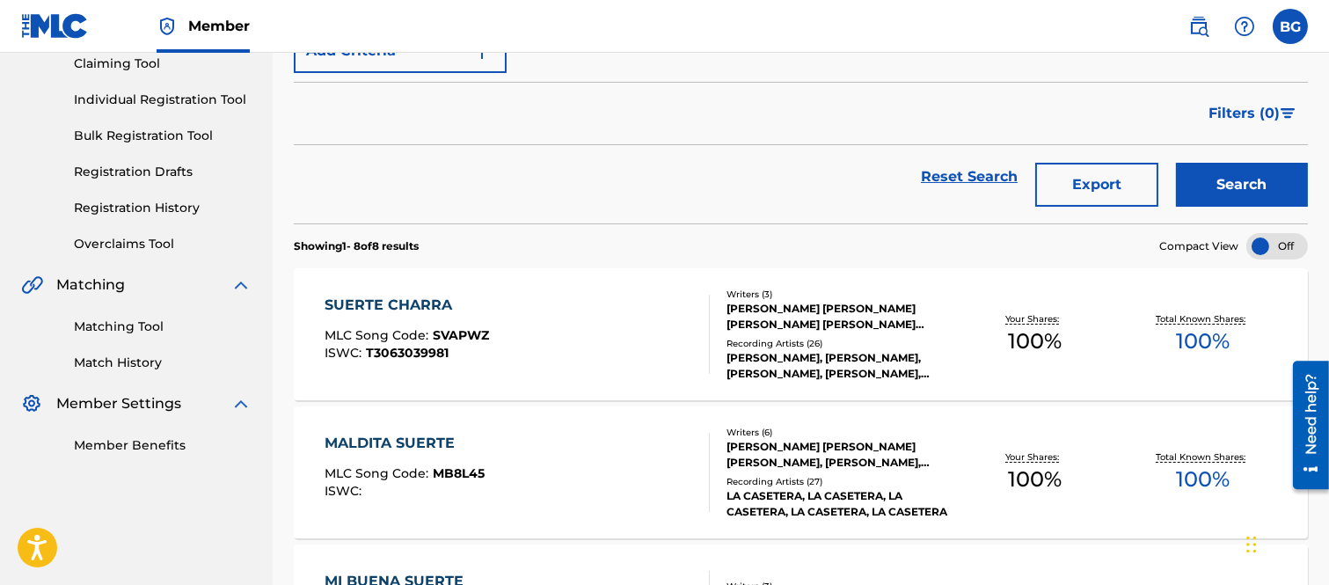
click at [403, 301] on div "SUERTE CHARRA" at bounding box center [406, 305] width 164 height 21
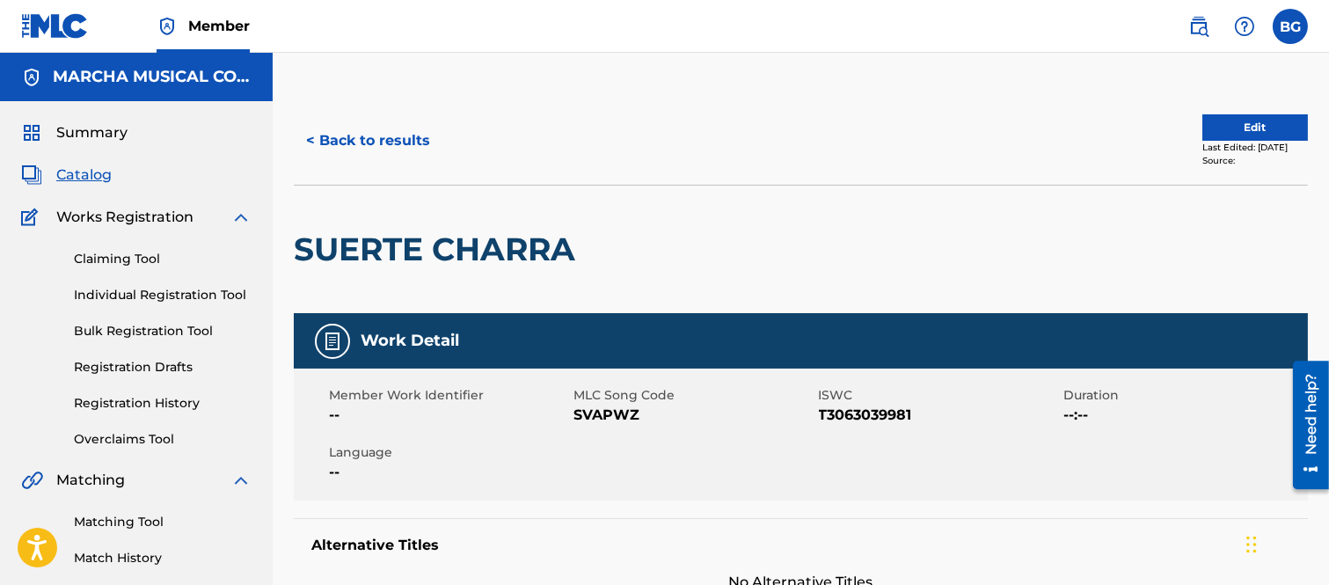
click at [312, 135] on button "< Back to results" at bounding box center [368, 141] width 149 height 44
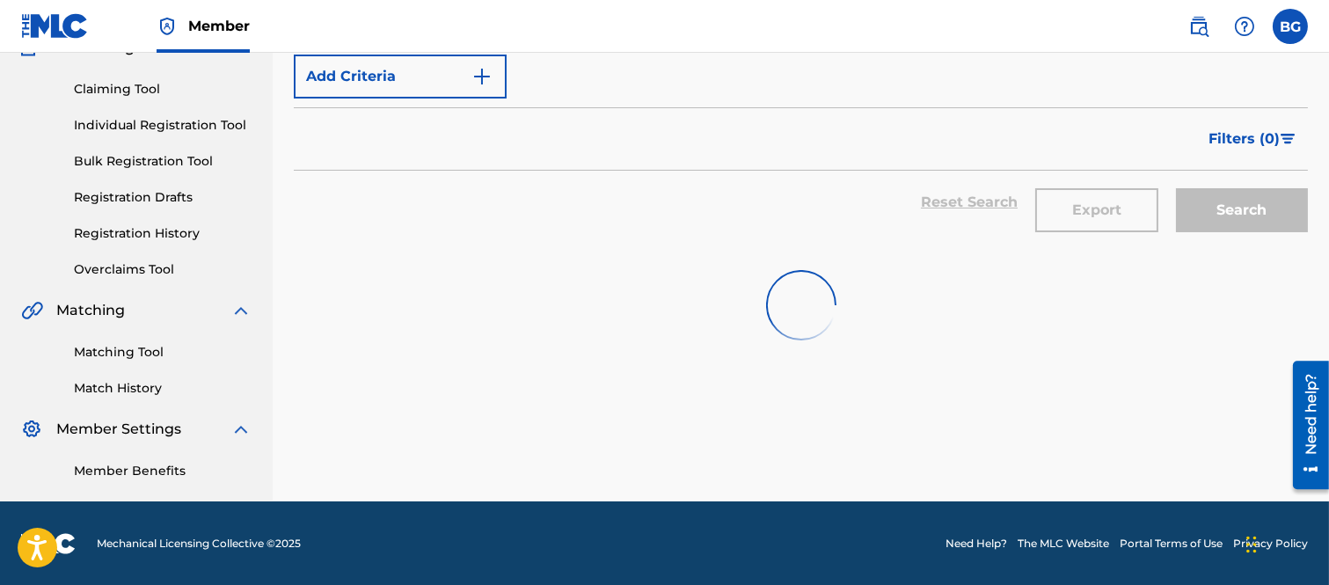
scroll to position [195, 0]
